Goal: Transaction & Acquisition: Purchase product/service

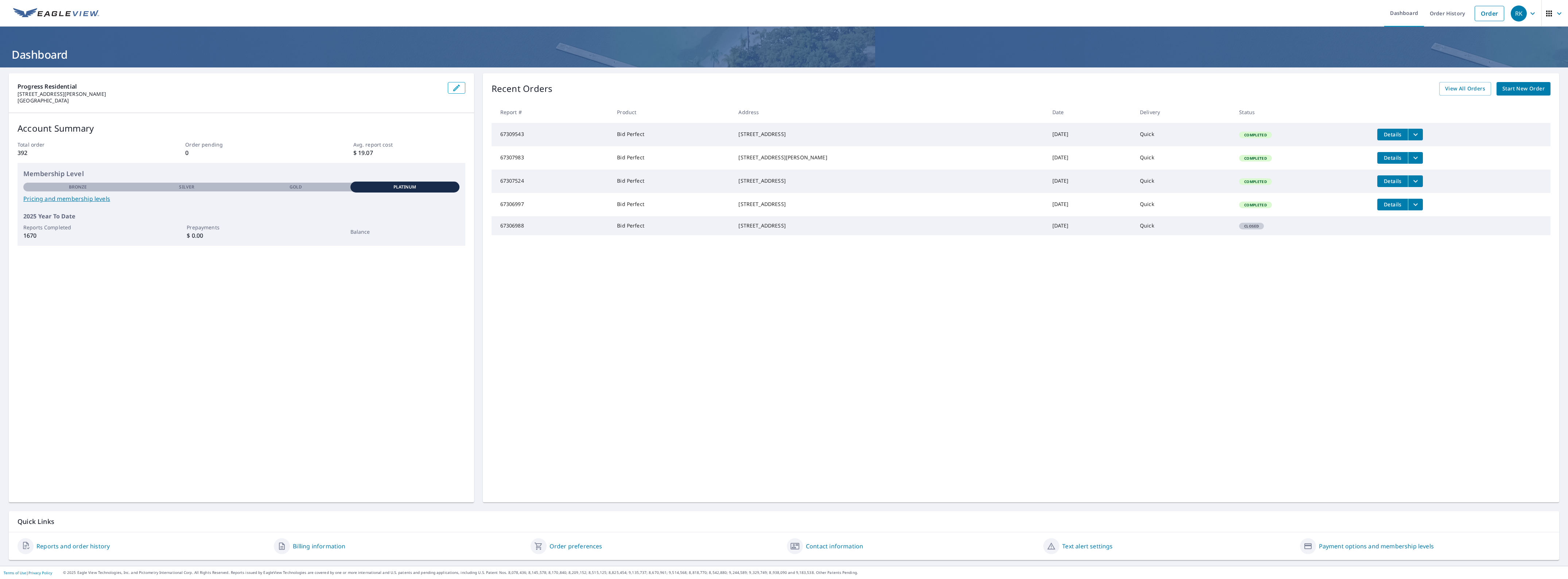
click at [1510, 87] on span "Start New Order" at bounding box center [1523, 89] width 42 height 9
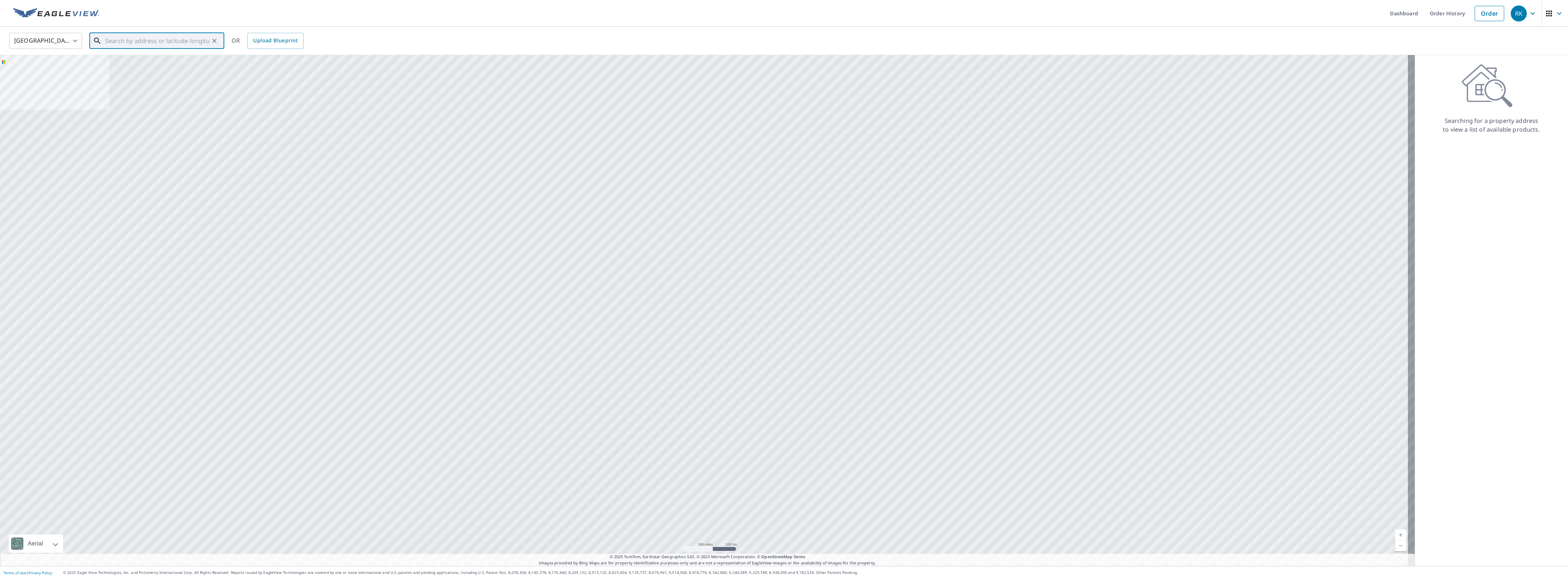
click at [187, 34] on input "text" at bounding box center [157, 41] width 104 height 21
click at [185, 41] on input "text" at bounding box center [157, 41] width 104 height 21
paste input "[STREET_ADDRESS][PERSON_NAME]"
click at [176, 38] on input "1217 Whitecreek Dr" at bounding box center [157, 41] width 104 height 21
drag, startPoint x: 198, startPoint y: 41, endPoint x: 59, endPoint y: 35, distance: 139.1
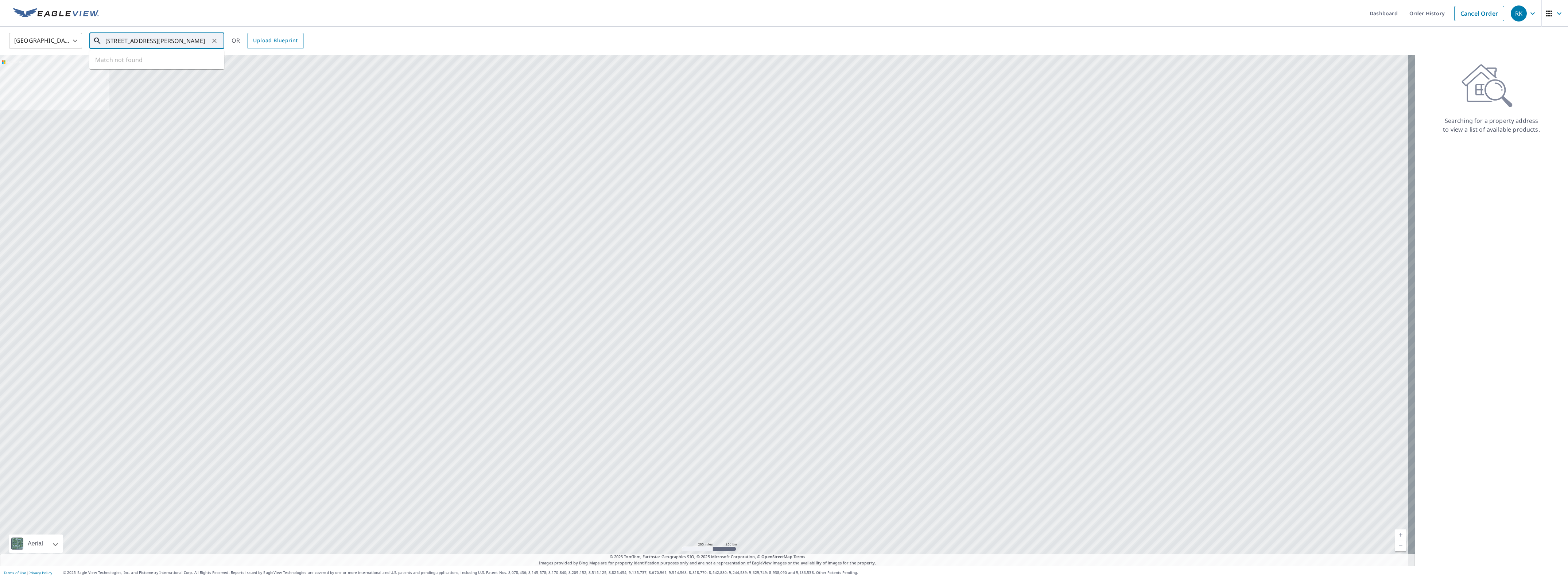
click at [59, 35] on div "United States [GEOGRAPHIC_DATA] ​ [STREET_ADDRESS][PERSON_NAME] ​ Match not fou…" at bounding box center [781, 40] width 1556 height 17
paste input "[PERSON_NAME][GEOGRAPHIC_DATA]"
click at [112, 70] on p "[GEOGRAPHIC_DATA]" at bounding box center [161, 70] width 115 height 7
type input "[STREET_ADDRESS]"
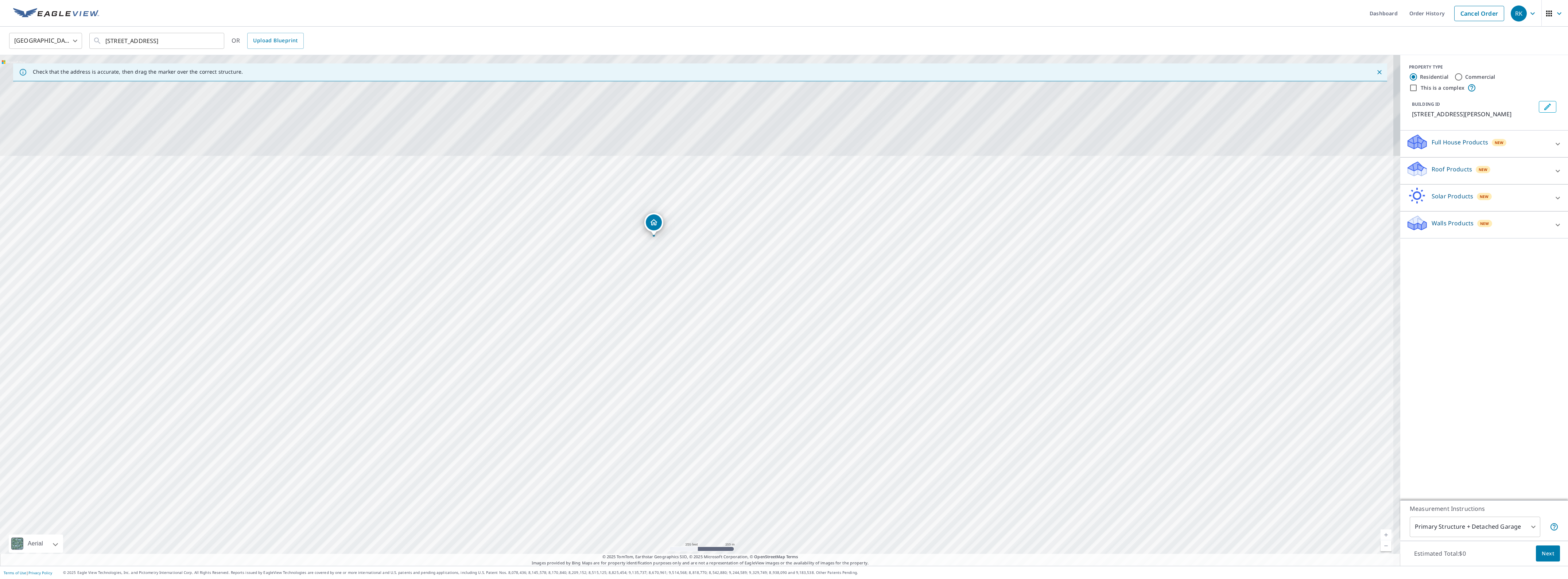
drag, startPoint x: 590, startPoint y: 150, endPoint x: 714, endPoint y: 409, distance: 287.2
click at [714, 409] on div "[STREET_ADDRESS][PERSON_NAME]" at bounding box center [700, 310] width 1400 height 511
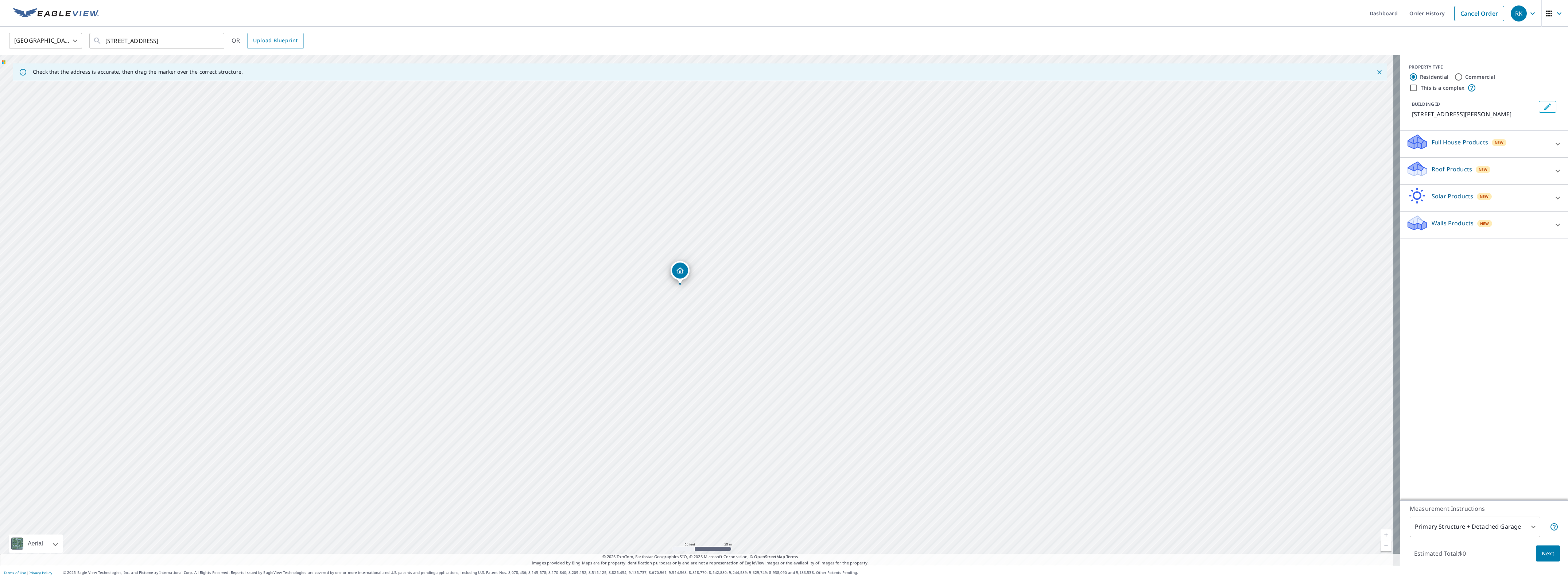
drag, startPoint x: 710, startPoint y: 290, endPoint x: 718, endPoint y: 340, distance: 50.6
click at [719, 339] on div "[STREET_ADDRESS][PERSON_NAME]" at bounding box center [700, 310] width 1400 height 511
click at [1503, 180] on div "Roof Products New" at bounding box center [1477, 171] width 143 height 21
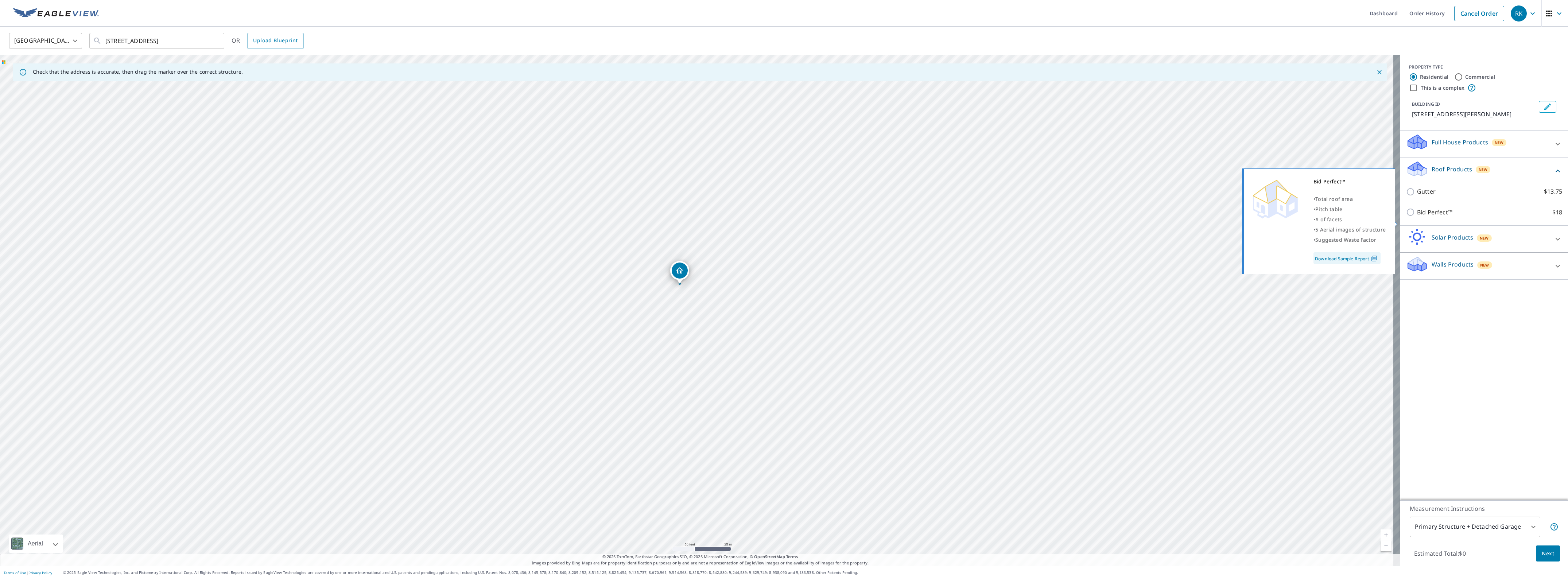
click at [1406, 217] on input "Bid Perfect™ $18" at bounding box center [1411, 212] width 11 height 8
checkbox input "true"
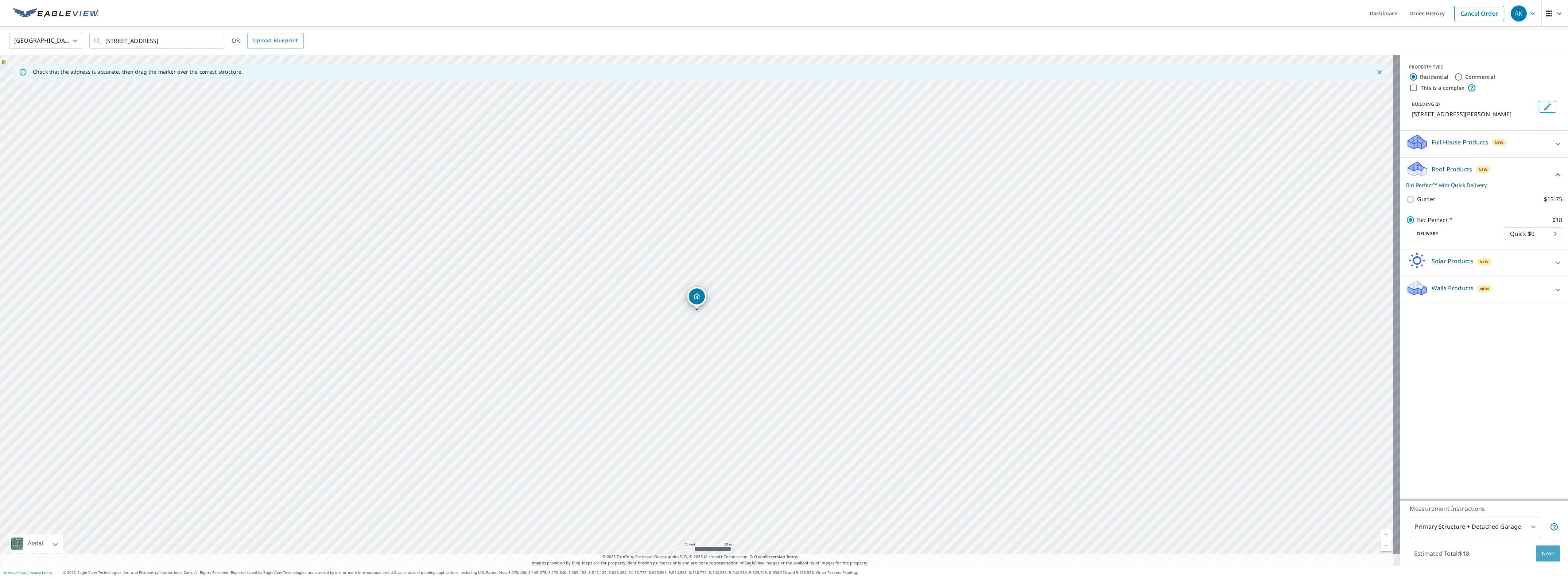
click at [1542, 552] on span "Next" at bounding box center [1547, 554] width 12 height 9
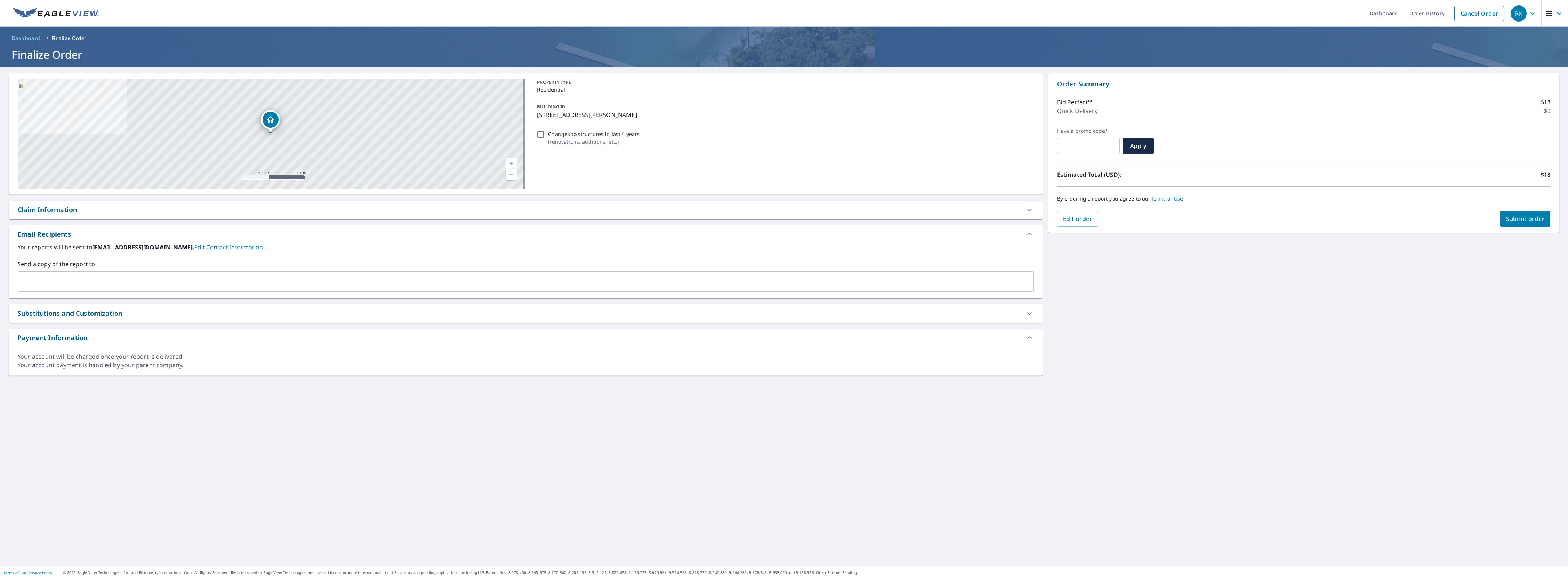
click at [58, 202] on div "Claim Information" at bounding box center [525, 210] width 1034 height 19
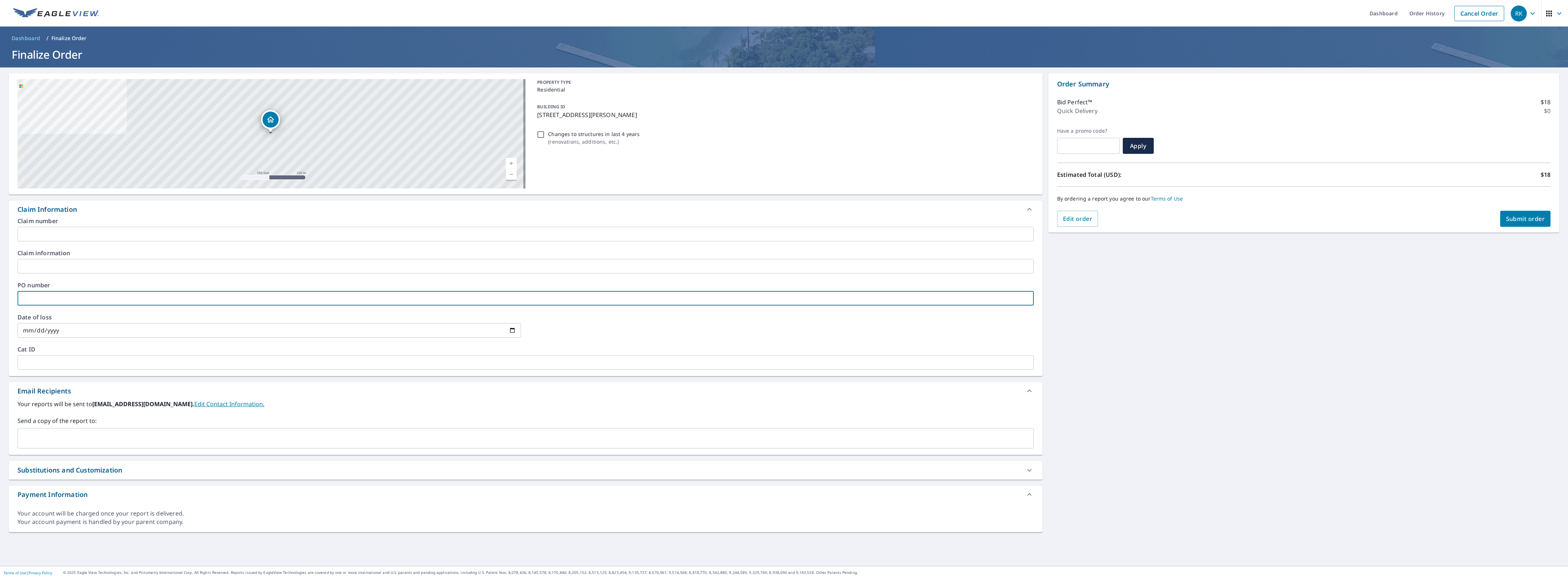
drag, startPoint x: 57, startPoint y: 290, endPoint x: 38, endPoint y: 293, distance: 19.2
click at [38, 293] on input "text" at bounding box center [525, 299] width 1016 height 15
paste input "423303"
type input "423303"
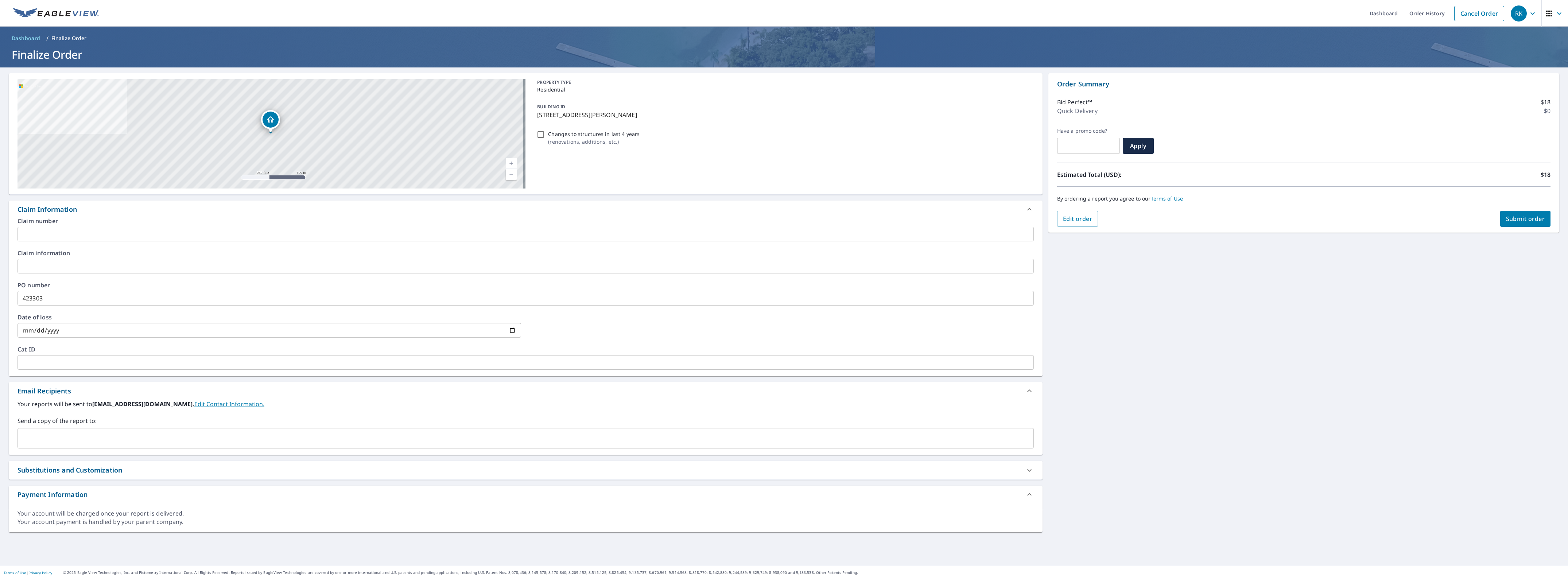
click at [63, 223] on label "Claim number" at bounding box center [525, 221] width 1016 height 6
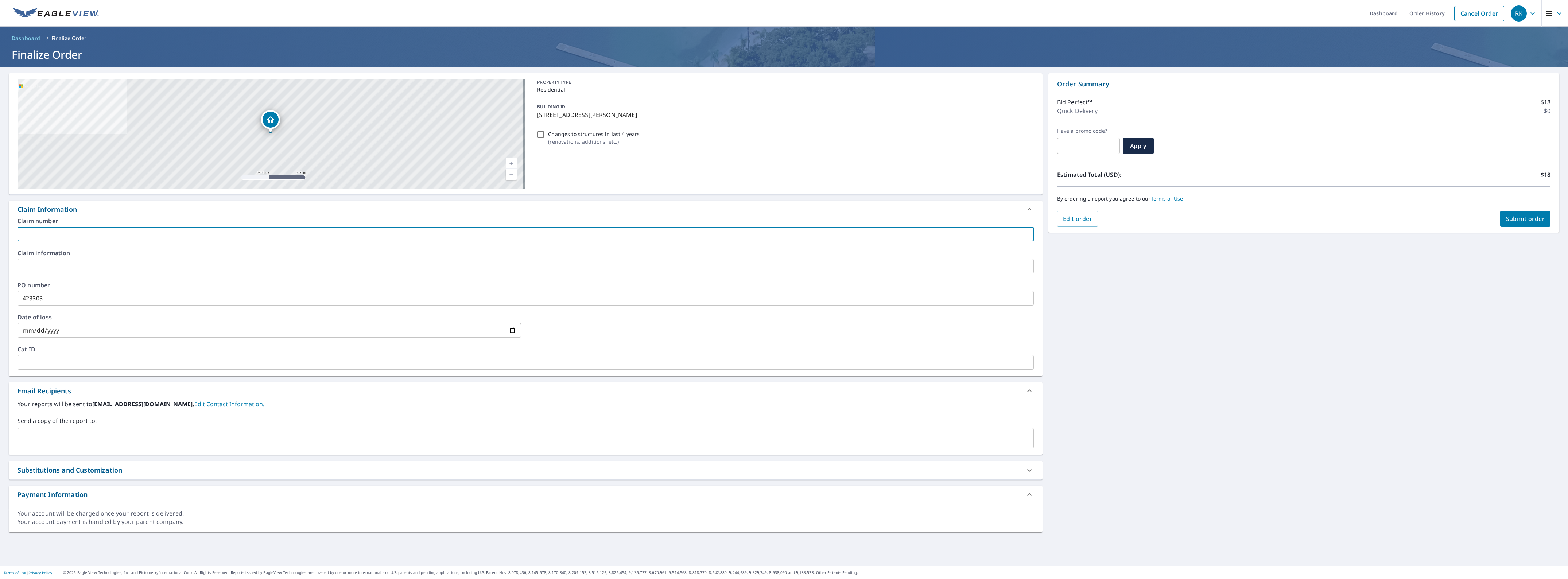
click at [63, 231] on input "text" at bounding box center [525, 234] width 1016 height 15
type input "[GEOGRAPHIC_DATA]"
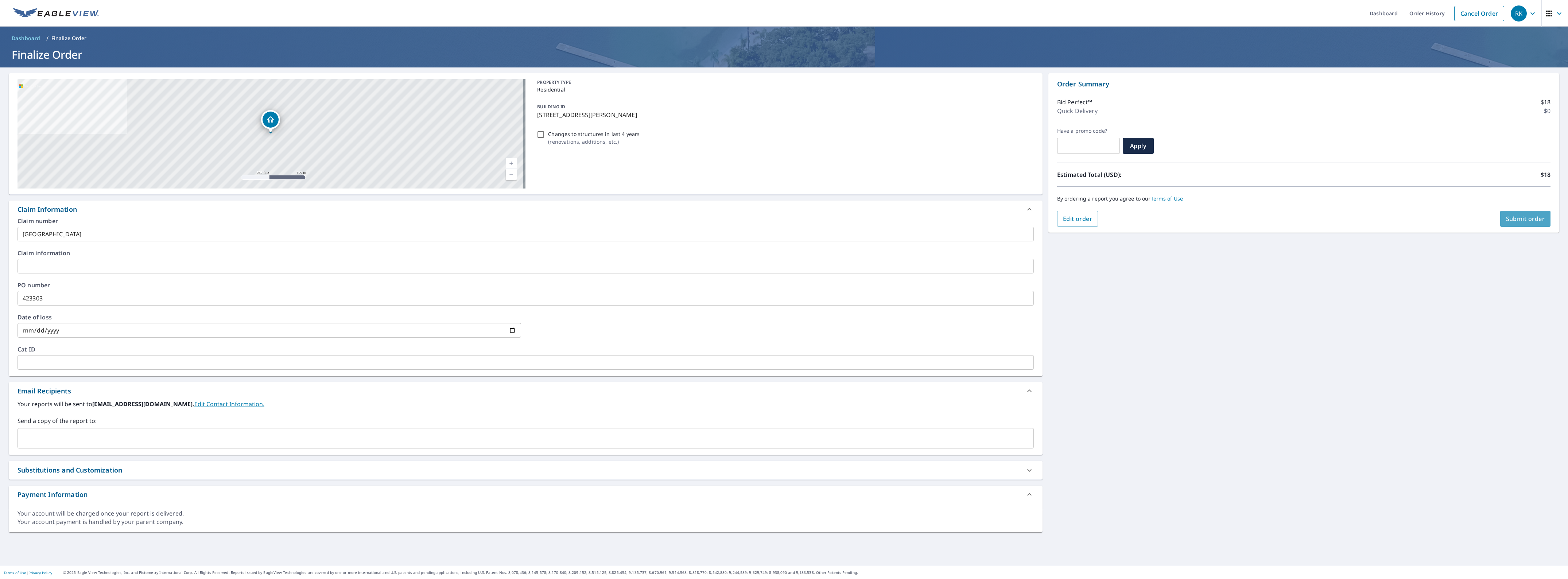
click at [1514, 219] on span "Submit order" at bounding box center [1525, 219] width 39 height 8
